Goal: Find contact information: Find contact information

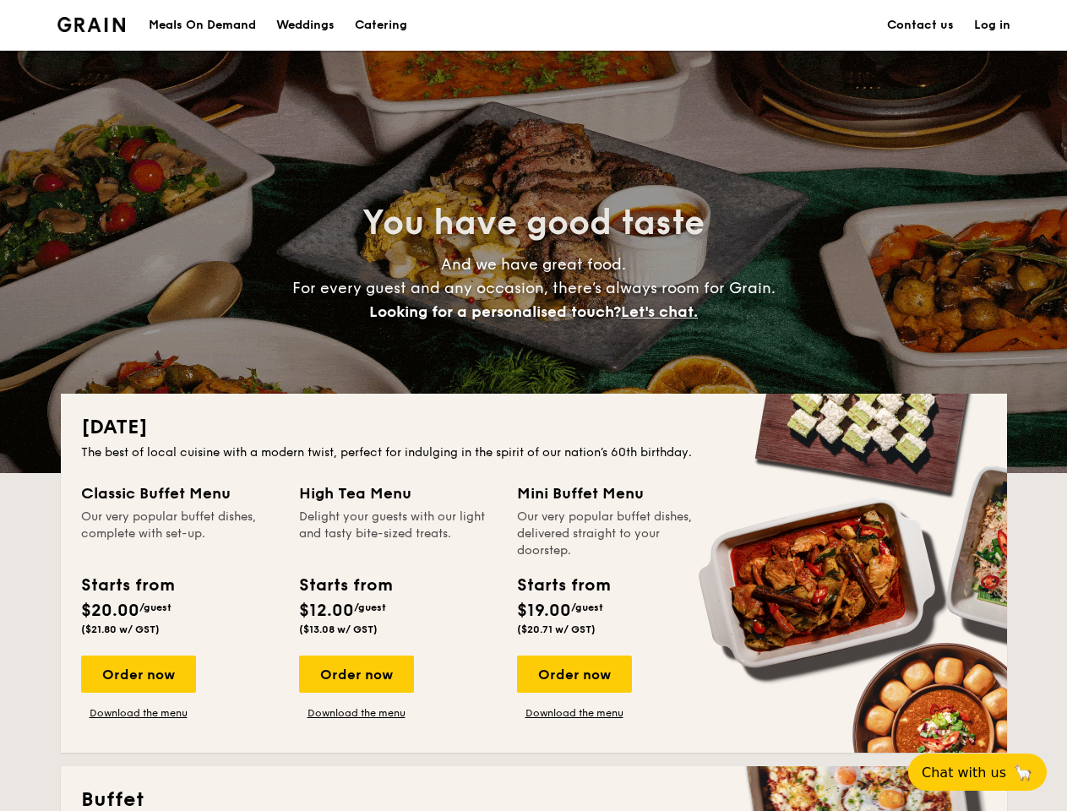
click at [533, 406] on div "[DATE] The best of local cuisine with a modern twist, perfect for indulging in …" at bounding box center [534, 573] width 947 height 359
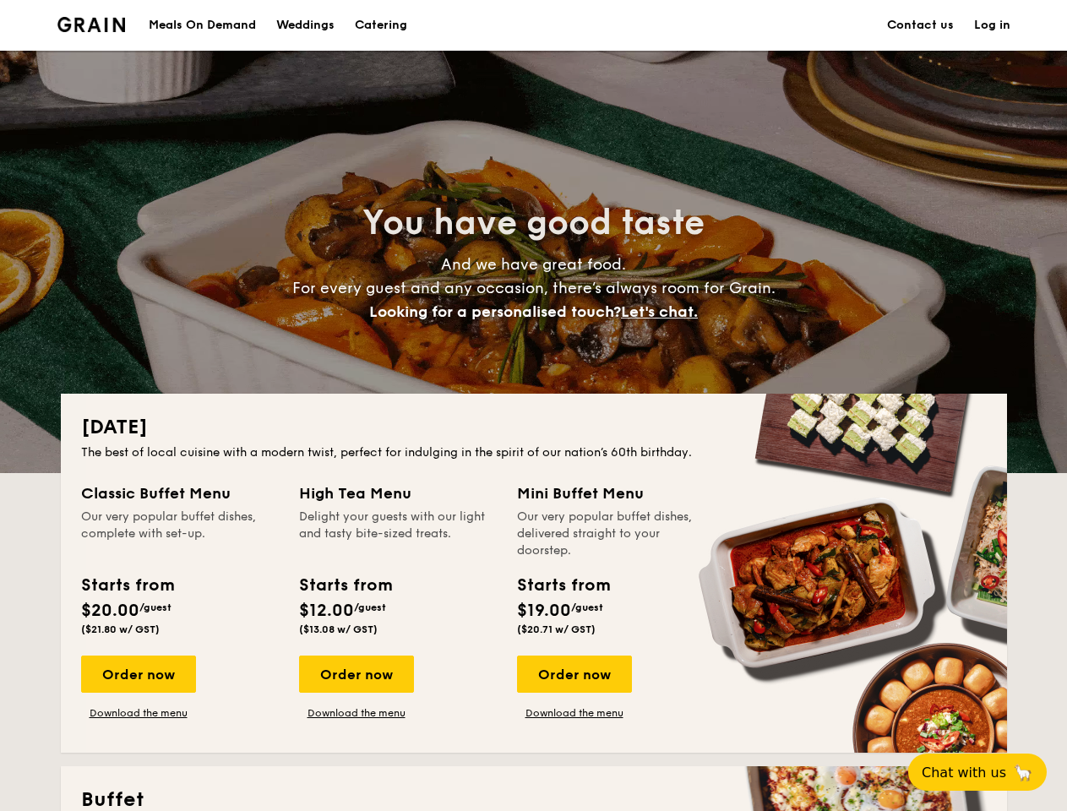
click at [992, 25] on link "Log in" at bounding box center [992, 25] width 36 height 51
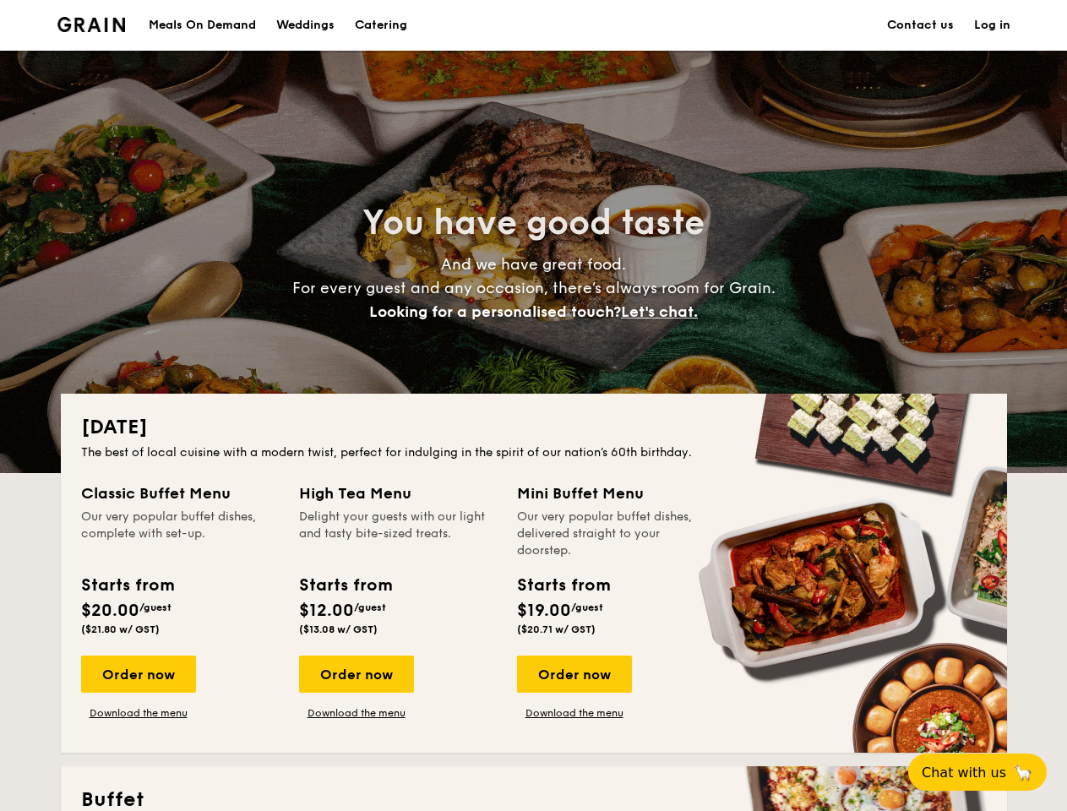
click at [664, 312] on span "Let's chat." at bounding box center [659, 312] width 77 height 19
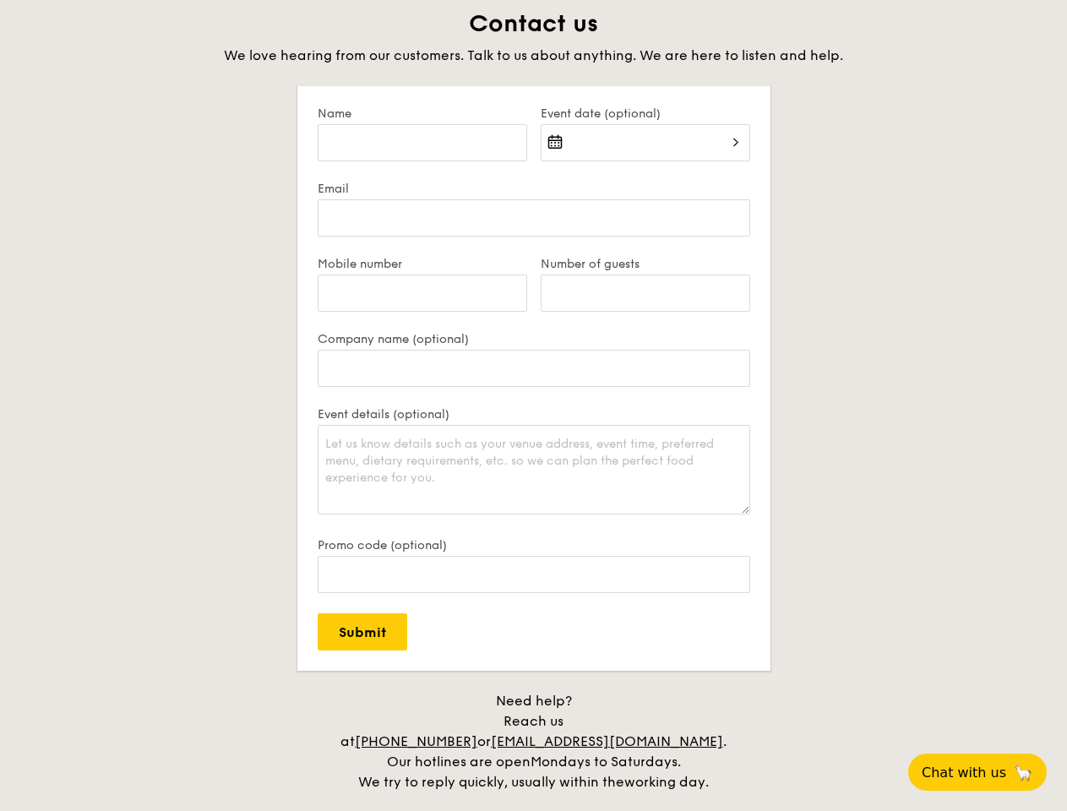
click at [574, 674] on div "Contact us We love hearing from our customers. Talk to us about anything. We ar…" at bounding box center [534, 400] width 947 height 784
click at [987, 772] on span "Chat with us" at bounding box center [964, 773] width 85 height 16
